Goal: Task Accomplishment & Management: Complete application form

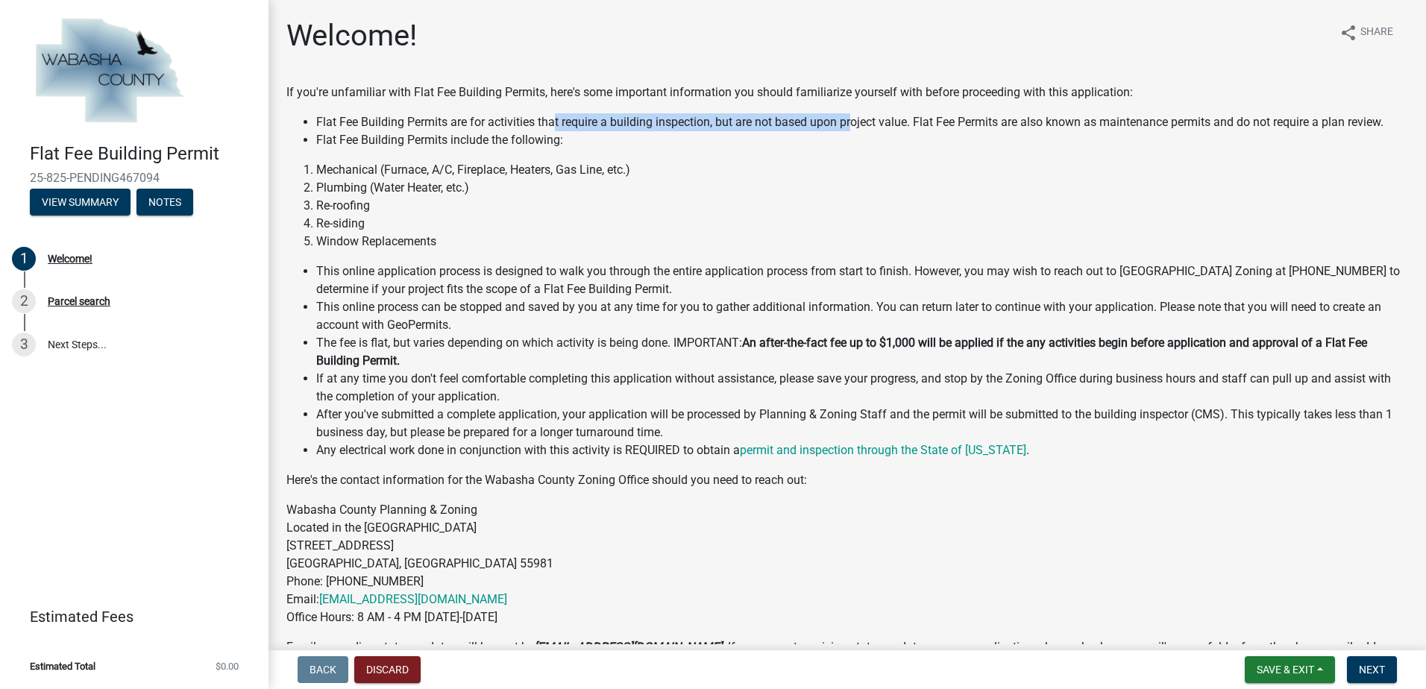
drag, startPoint x: 557, startPoint y: 118, endPoint x: 852, endPoint y: 125, distance: 295.5
click at [852, 125] on li "Flat Fee Building Permits are for activities that require a building inspection…" at bounding box center [862, 122] width 1092 height 18
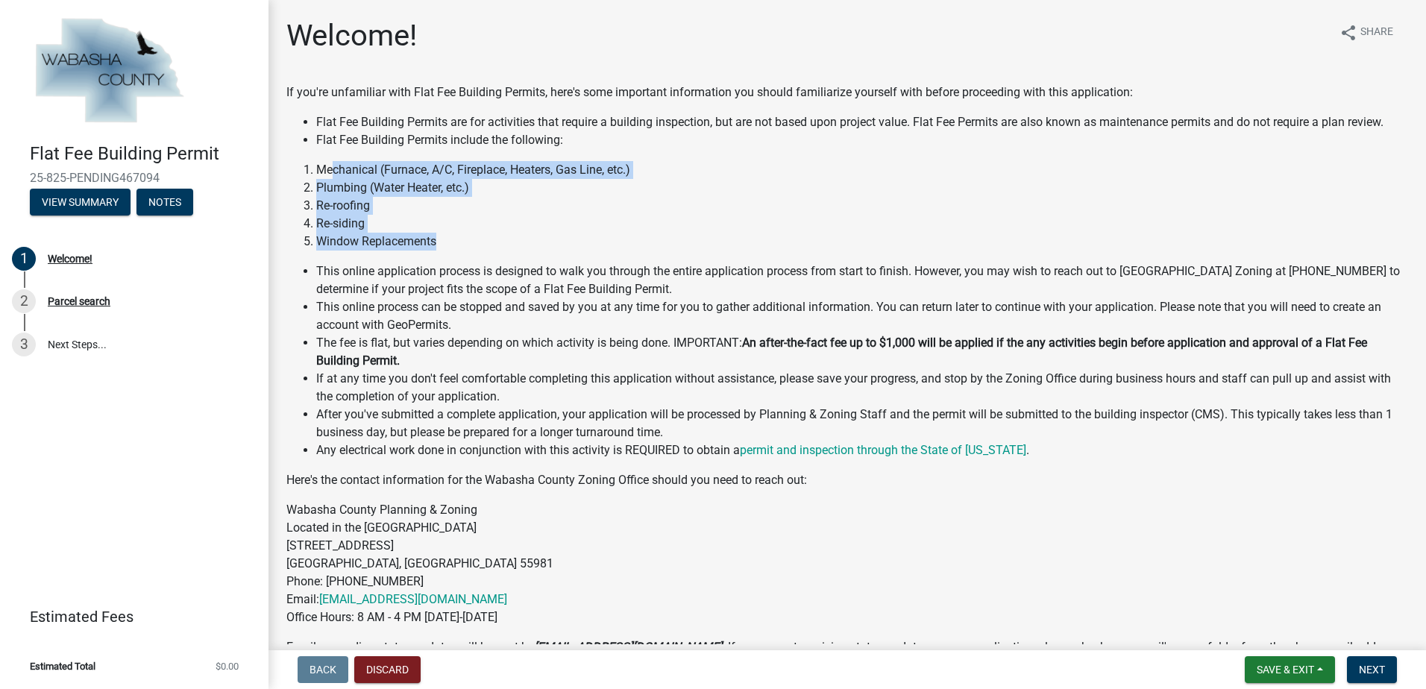
drag, startPoint x: 333, startPoint y: 173, endPoint x: 475, endPoint y: 240, distance: 156.8
click at [475, 240] on ol "Mechanical (Furnace, A/C, Fireplace, Heaters, Gas Line, etc.) Plumbing (Water H…" at bounding box center [847, 206] width 1122 height 90
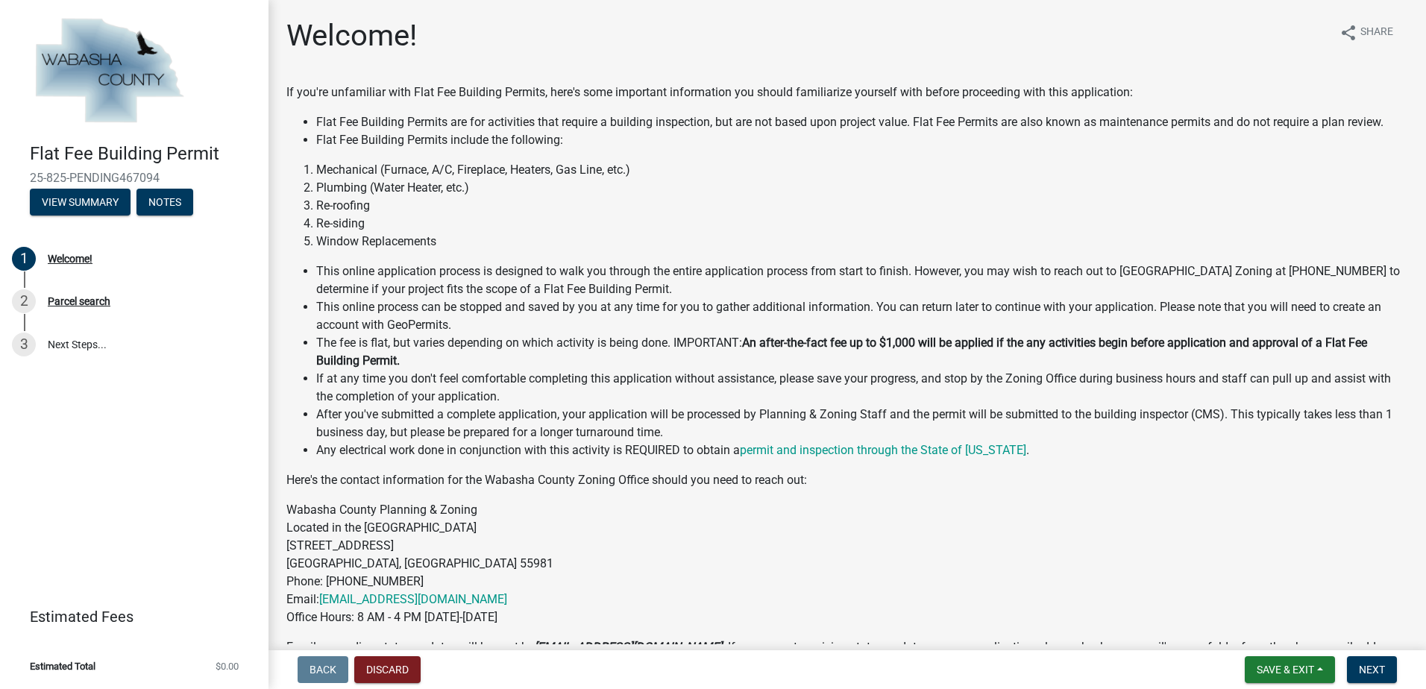
drag, startPoint x: 475, startPoint y: 240, endPoint x: 462, endPoint y: 281, distance: 42.5
click at [462, 281] on li "This online application process is designed to walk you through the entire appl…" at bounding box center [862, 281] width 1092 height 36
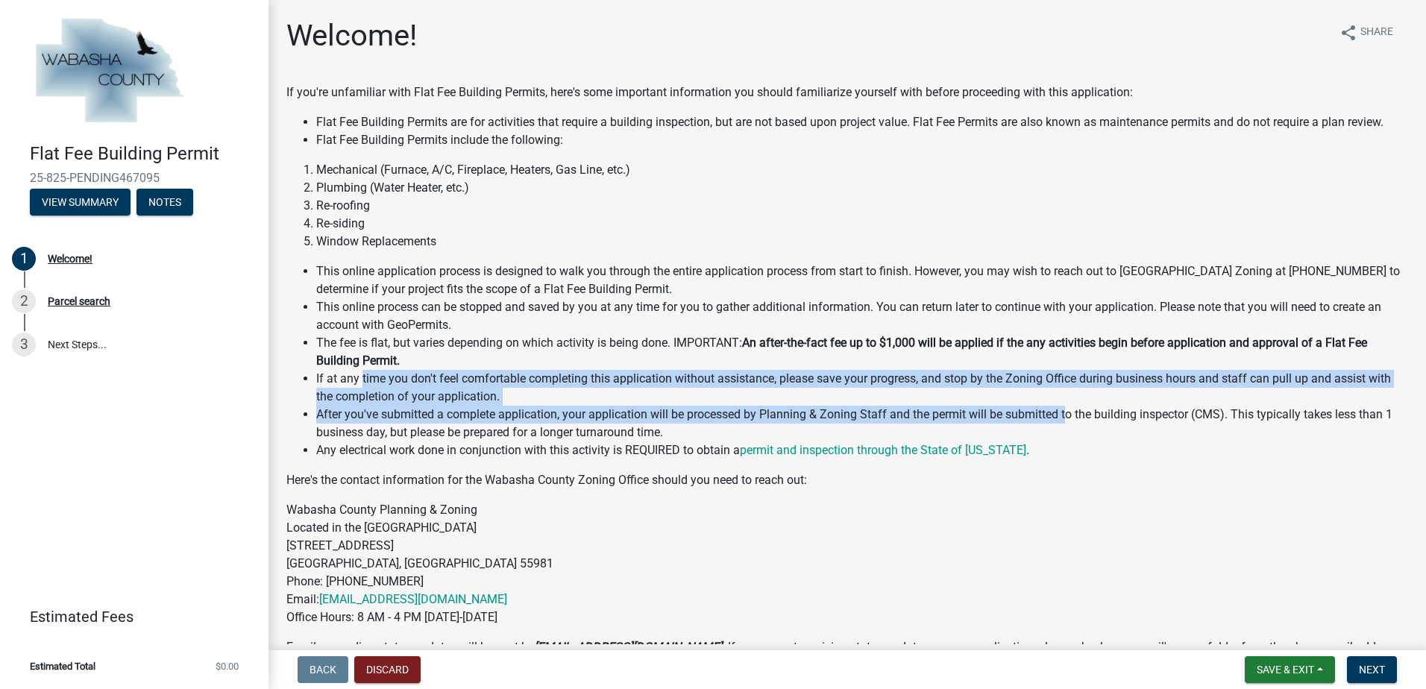
drag, startPoint x: 363, startPoint y: 380, endPoint x: 1066, endPoint y: 419, distance: 703.8
click at [1066, 419] on ul "This online application process is designed to walk you through the entire appl…" at bounding box center [847, 361] width 1122 height 197
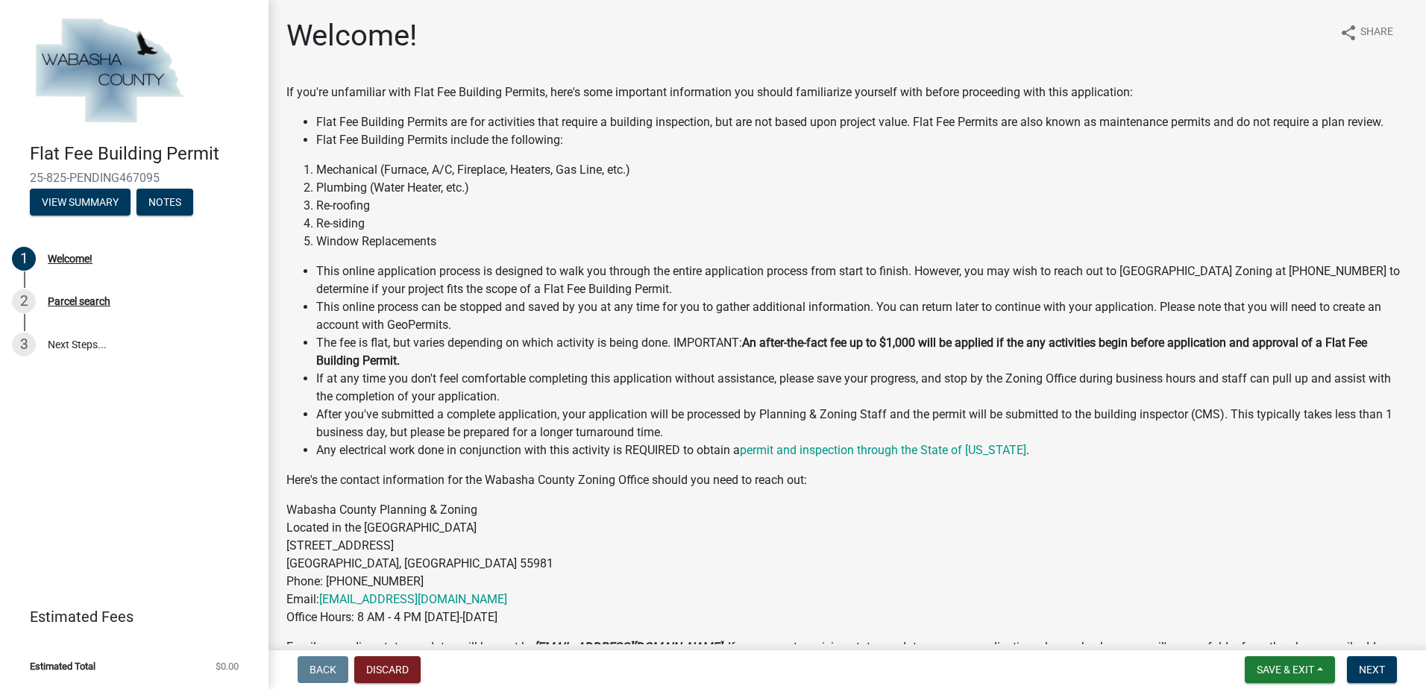
click at [591, 456] on li "Any electrical work done in conjunction with this activity is REQUIRED to obtai…" at bounding box center [862, 451] width 1092 height 18
click at [84, 618] on link "Estimated Fees" at bounding box center [128, 617] width 233 height 30
click at [106, 207] on button "View Summary" at bounding box center [80, 202] width 101 height 27
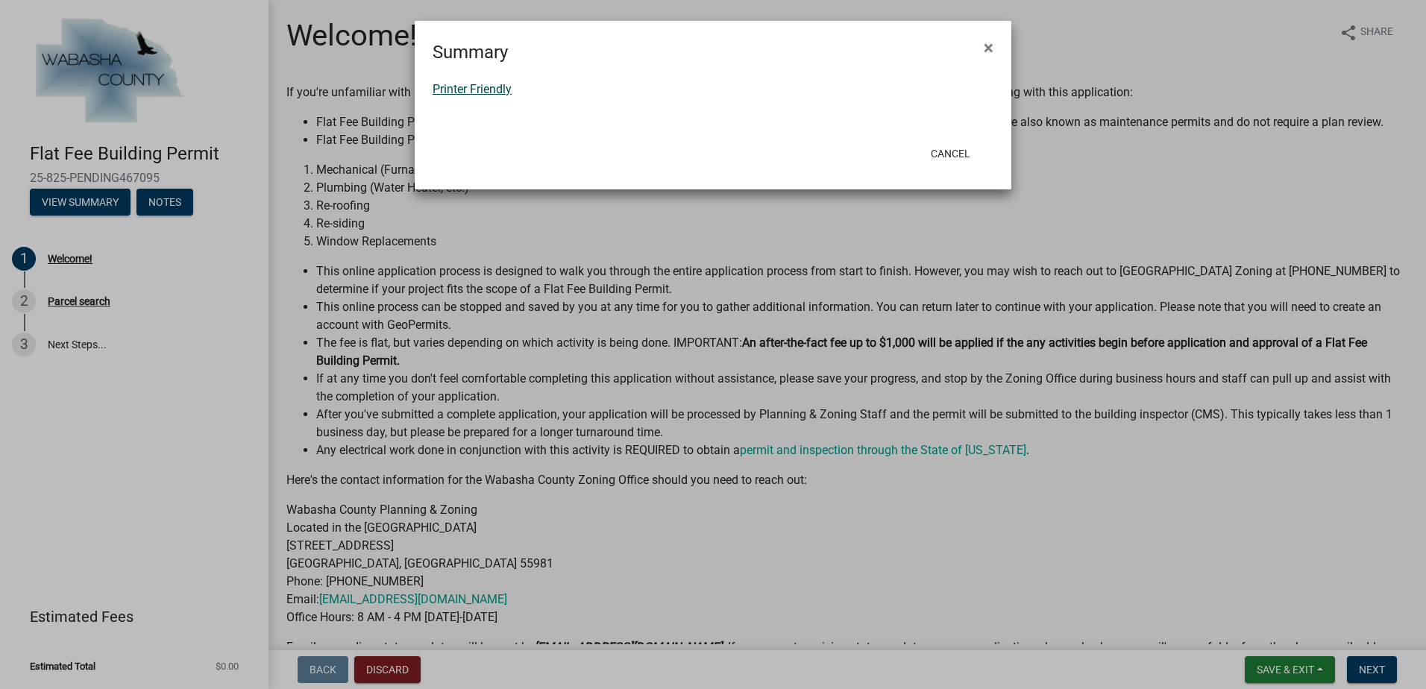
click at [486, 84] on link "Printer Friendly" at bounding box center [472, 89] width 79 height 14
click at [997, 36] on button "×" at bounding box center [989, 48] width 34 height 42
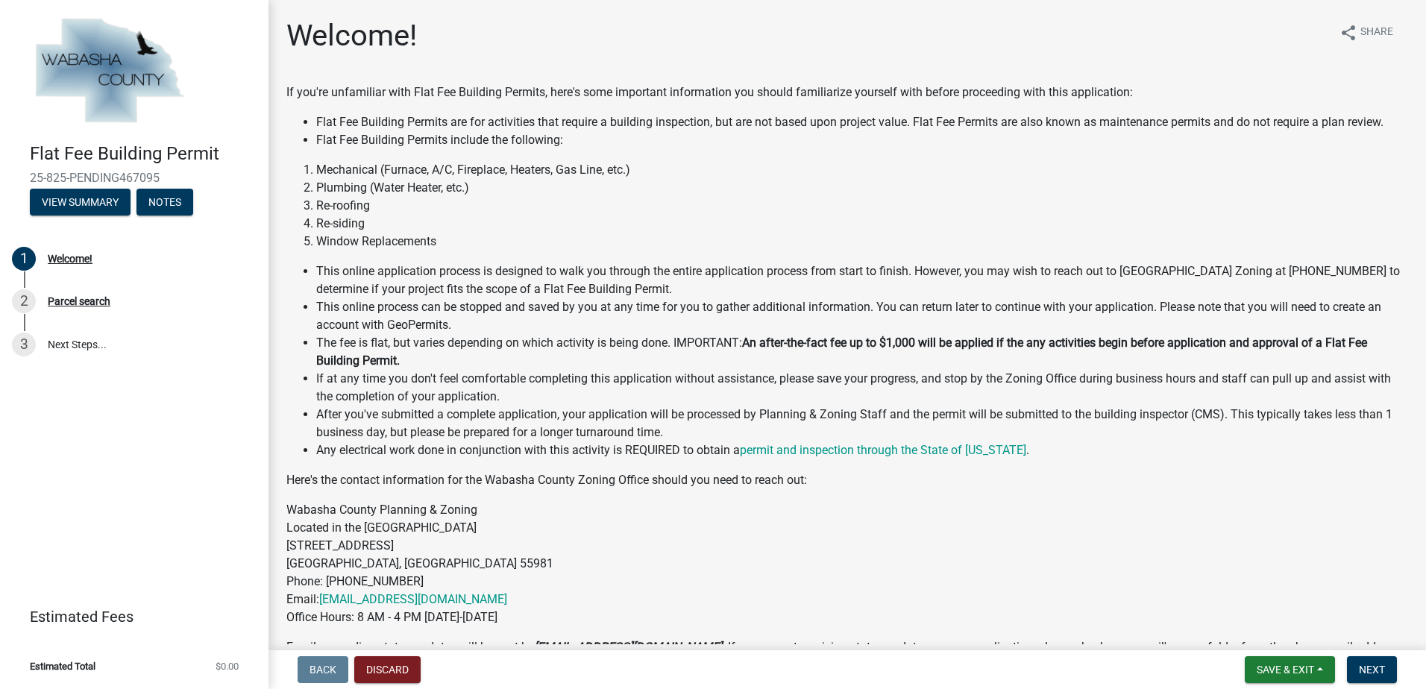
click at [425, 675] on div "Back Discard Save & Exit Save Save & Exit Next" at bounding box center [848, 670] width 1134 height 27
click at [359, 669] on button "Discard" at bounding box center [387, 670] width 66 height 27
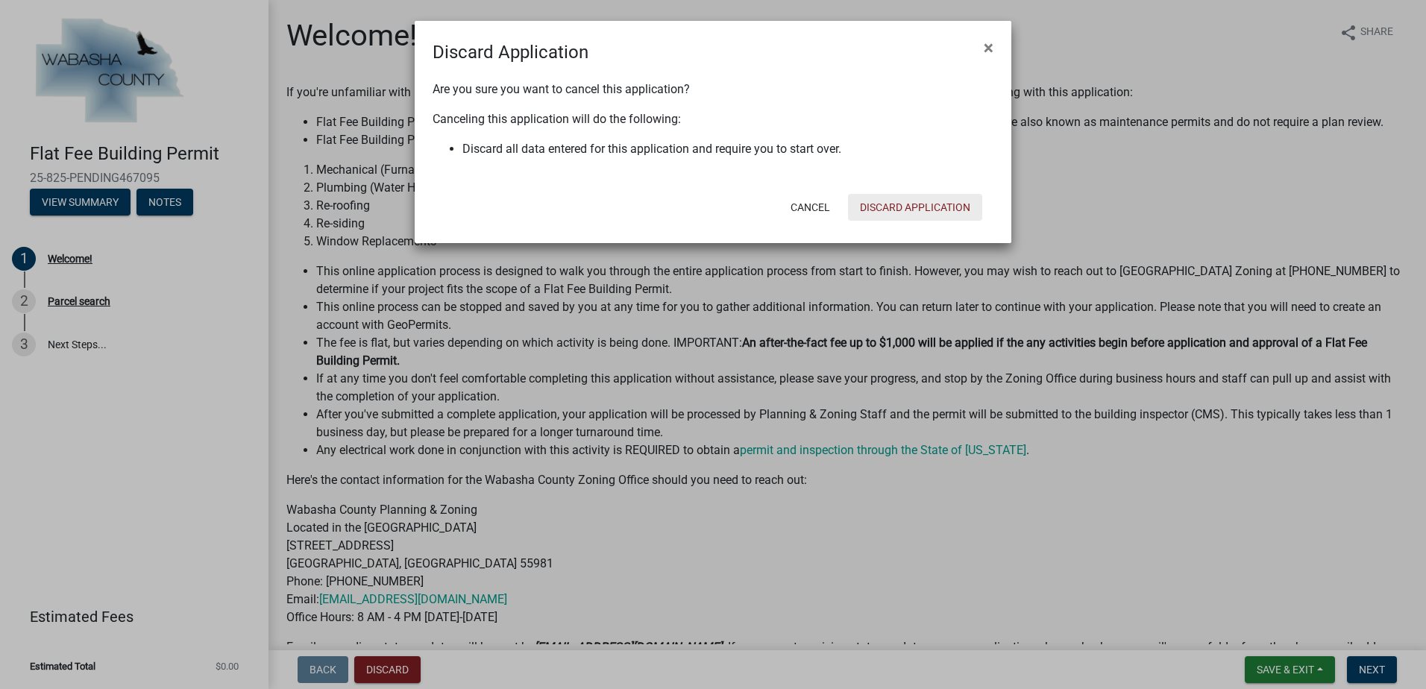
click at [902, 204] on button "Discard Application" at bounding box center [915, 207] width 134 height 27
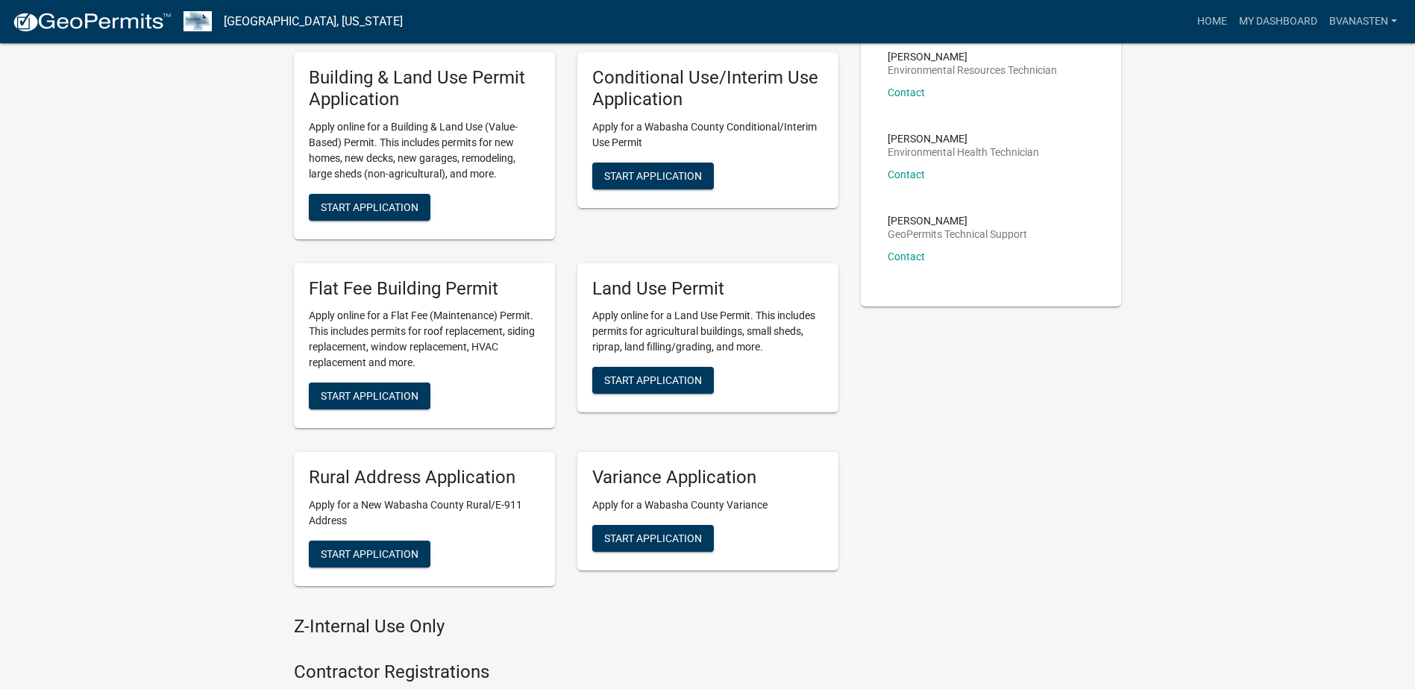
scroll to position [291, 0]
